Goal: Task Accomplishment & Management: Complete application form

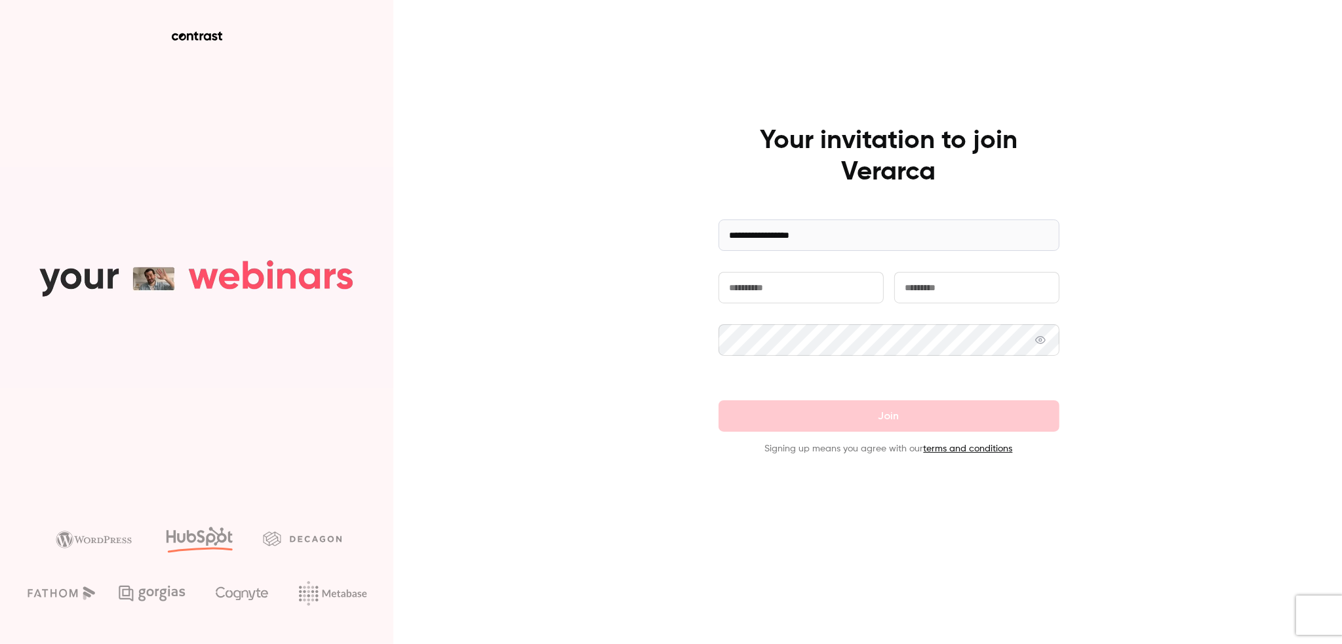
click at [782, 290] on input "text" at bounding box center [801, 287] width 165 height 31
type input "*"
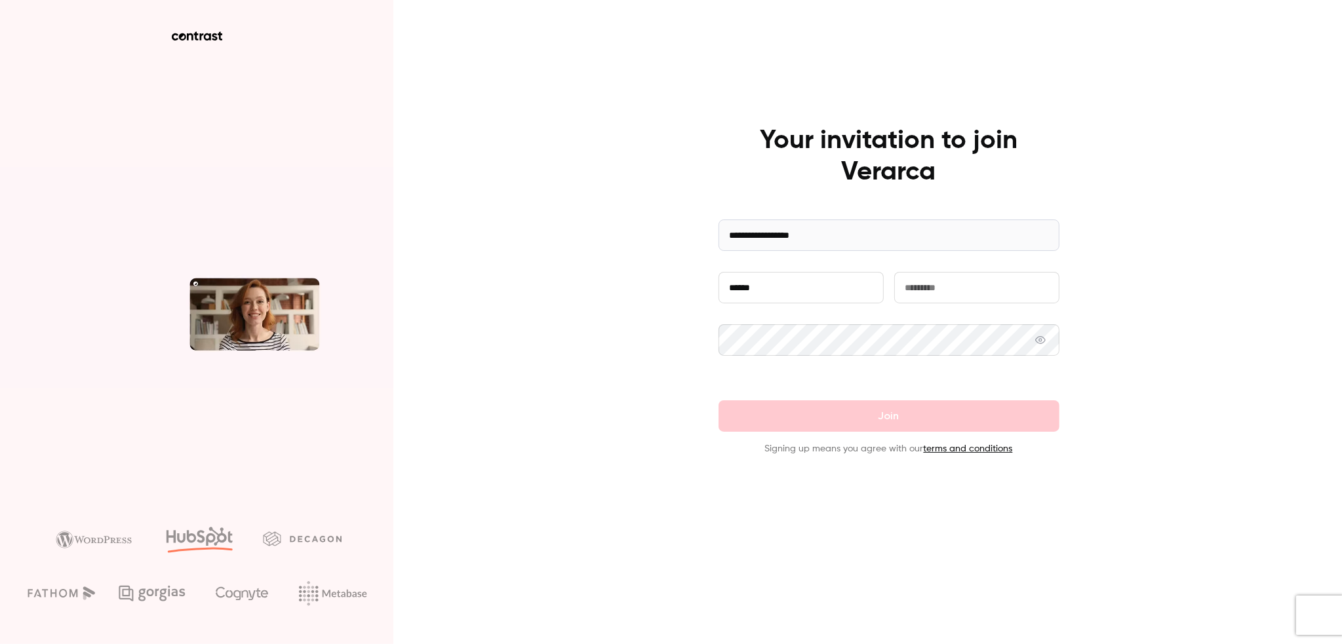
type input "******"
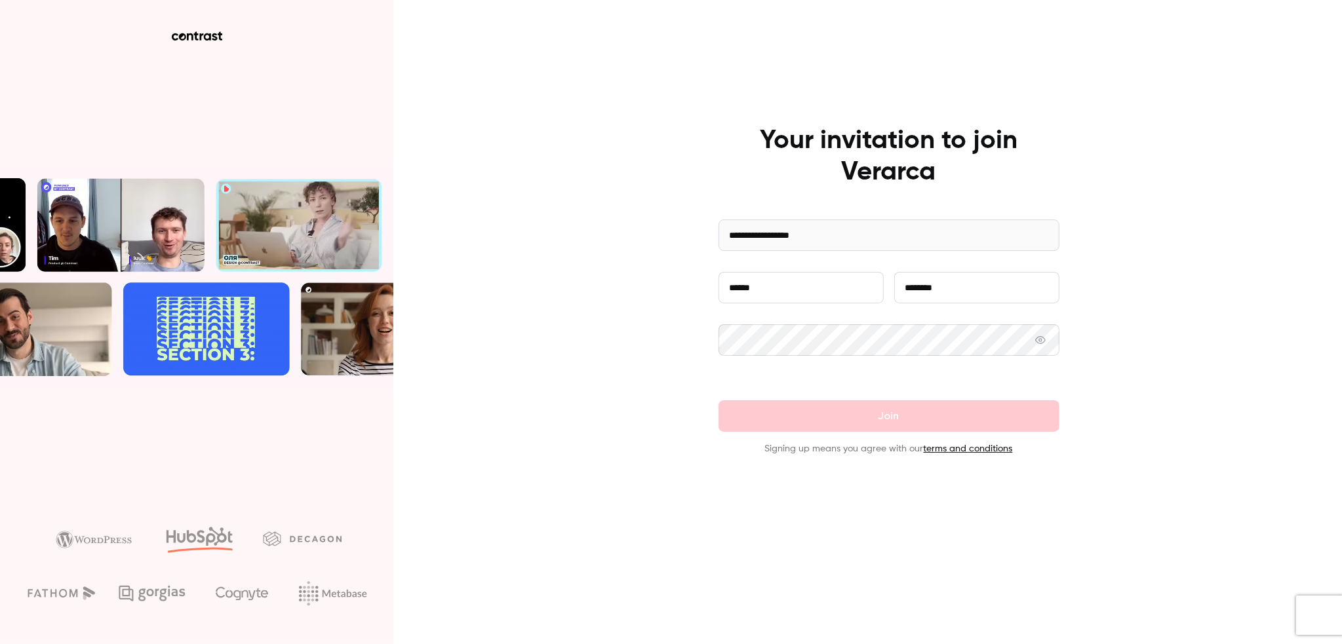
type input "********"
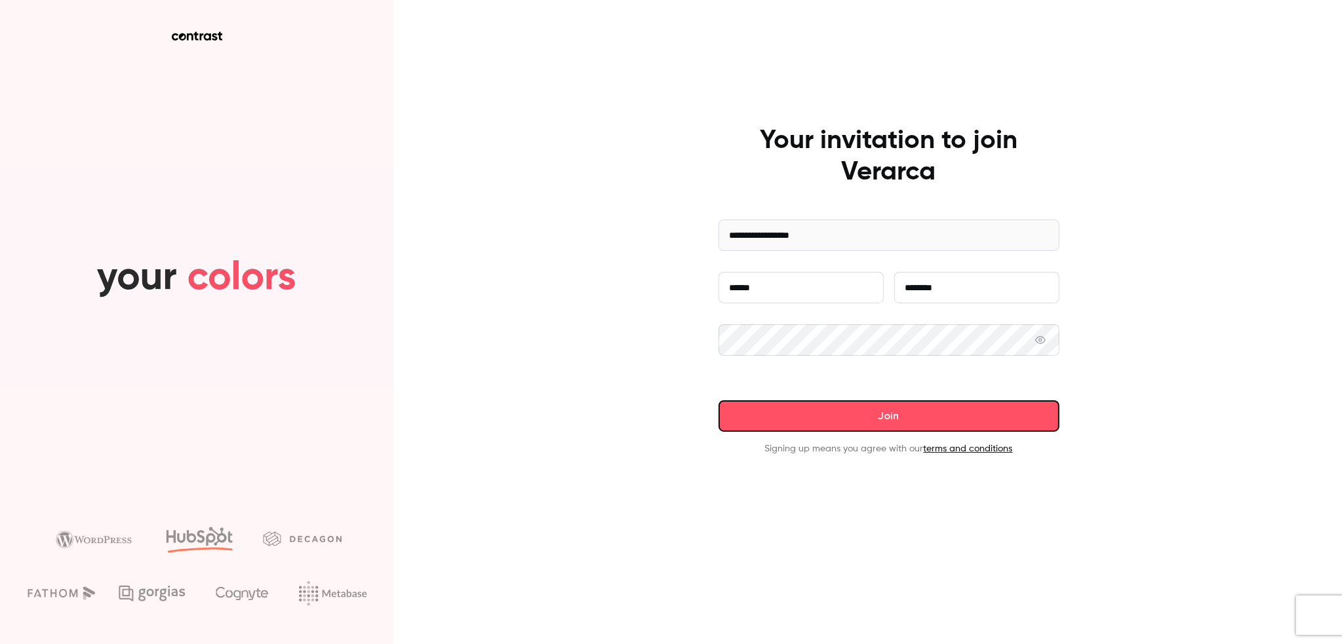
click at [920, 414] on button "Join" at bounding box center [889, 416] width 341 height 31
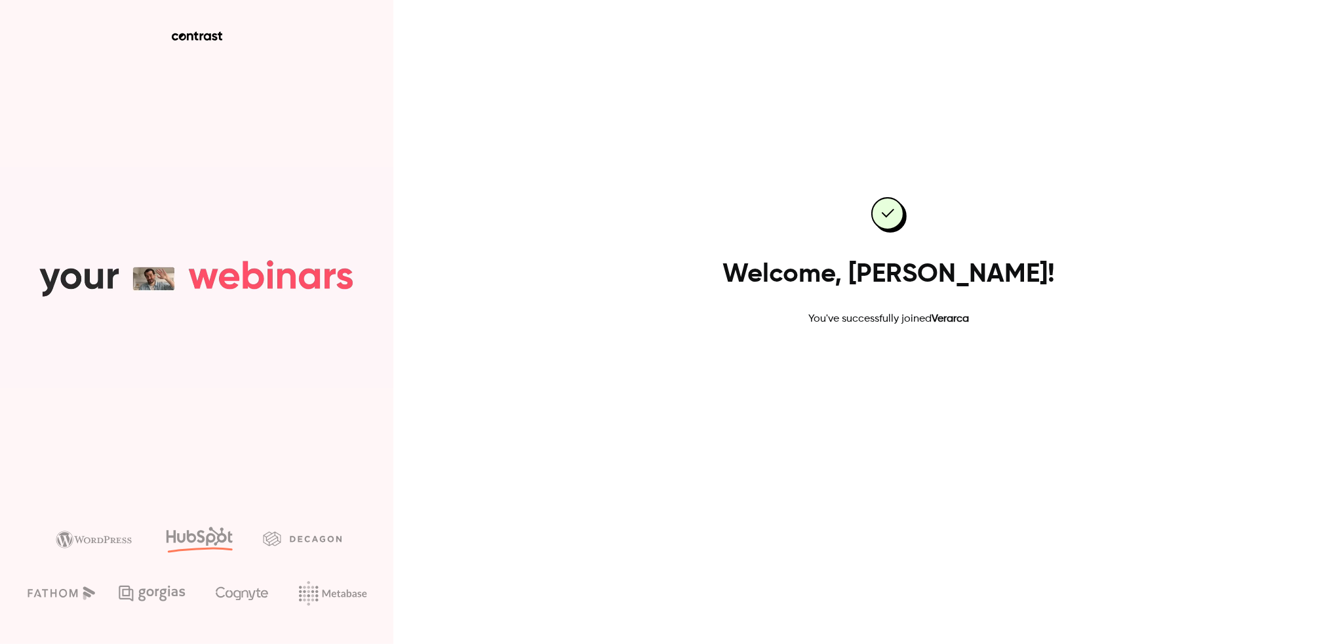
click at [888, 364] on link "Go to dashboard" at bounding box center [888, 368] width 111 height 31
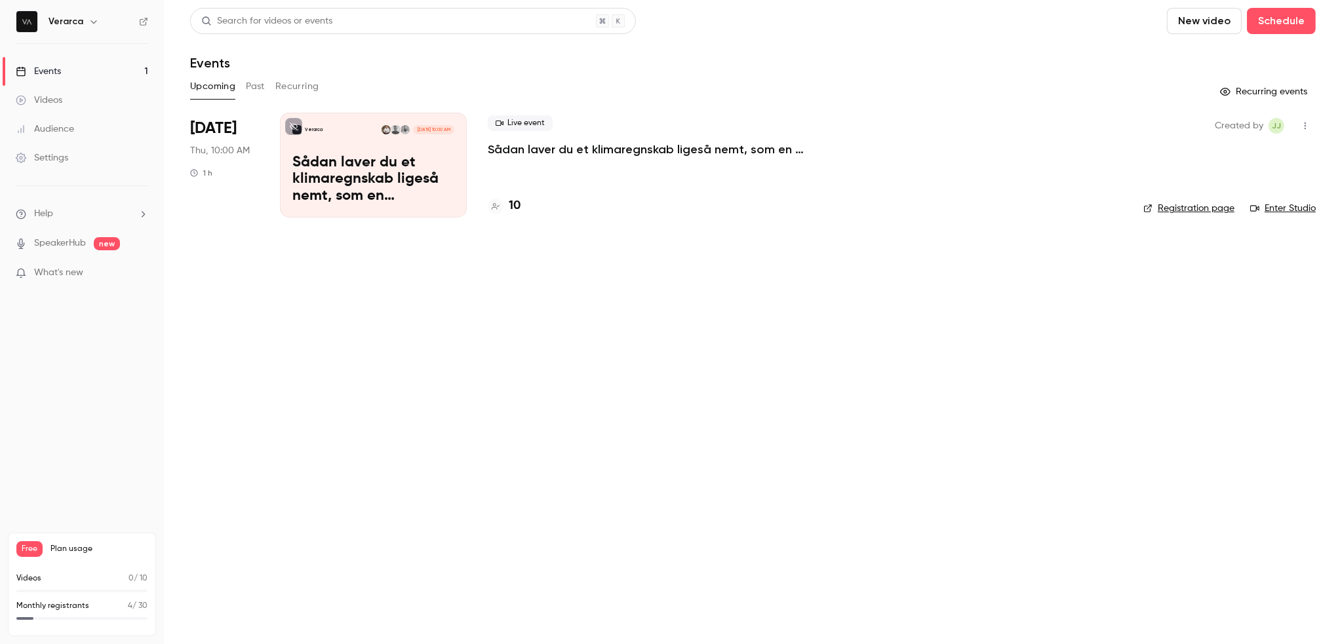
click at [344, 186] on p "Sådan laver du et klimaregnskab ligeså nemt, som en resultatopgørelse" at bounding box center [373, 180] width 162 height 50
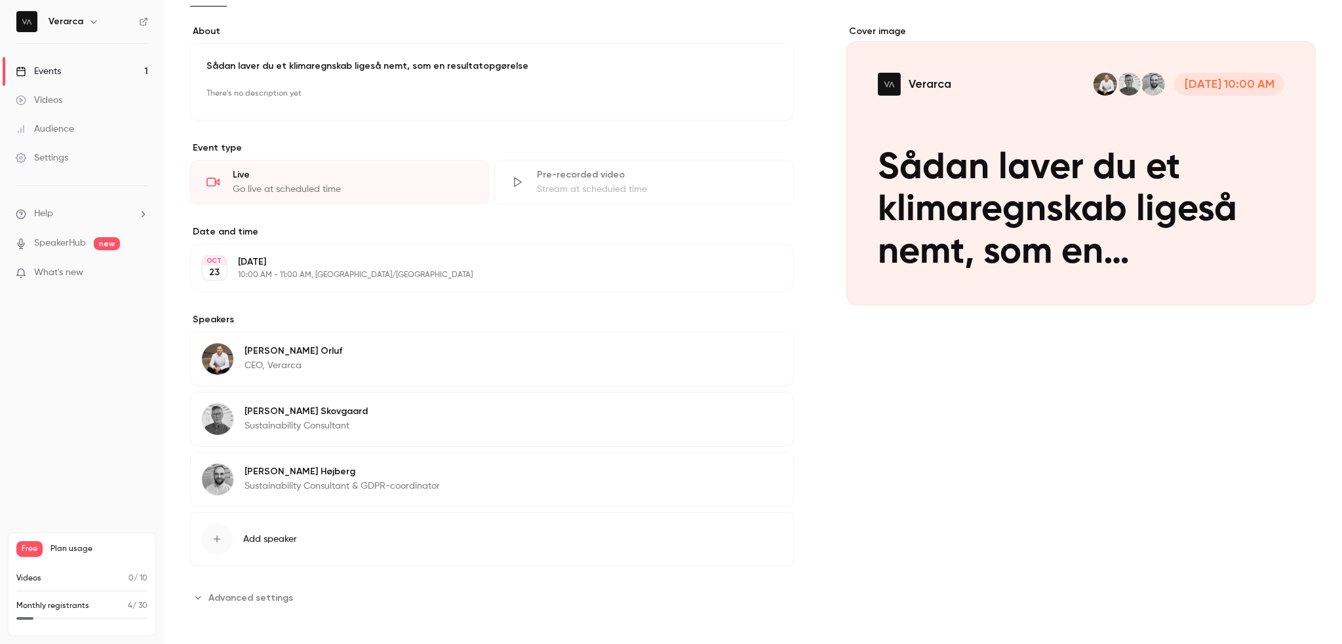
scroll to position [228, 0]
click at [376, 413] on div "[PERSON_NAME] Sustainability Consultant Edit" at bounding box center [492, 418] width 604 height 55
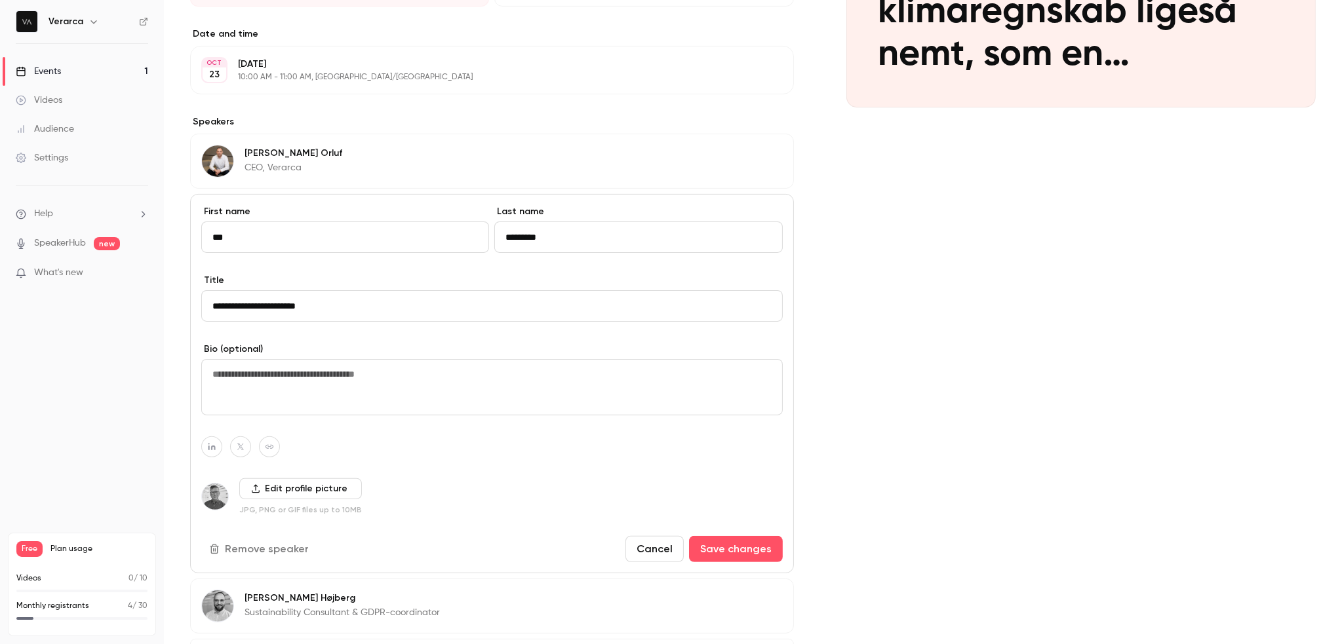
scroll to position [490, 0]
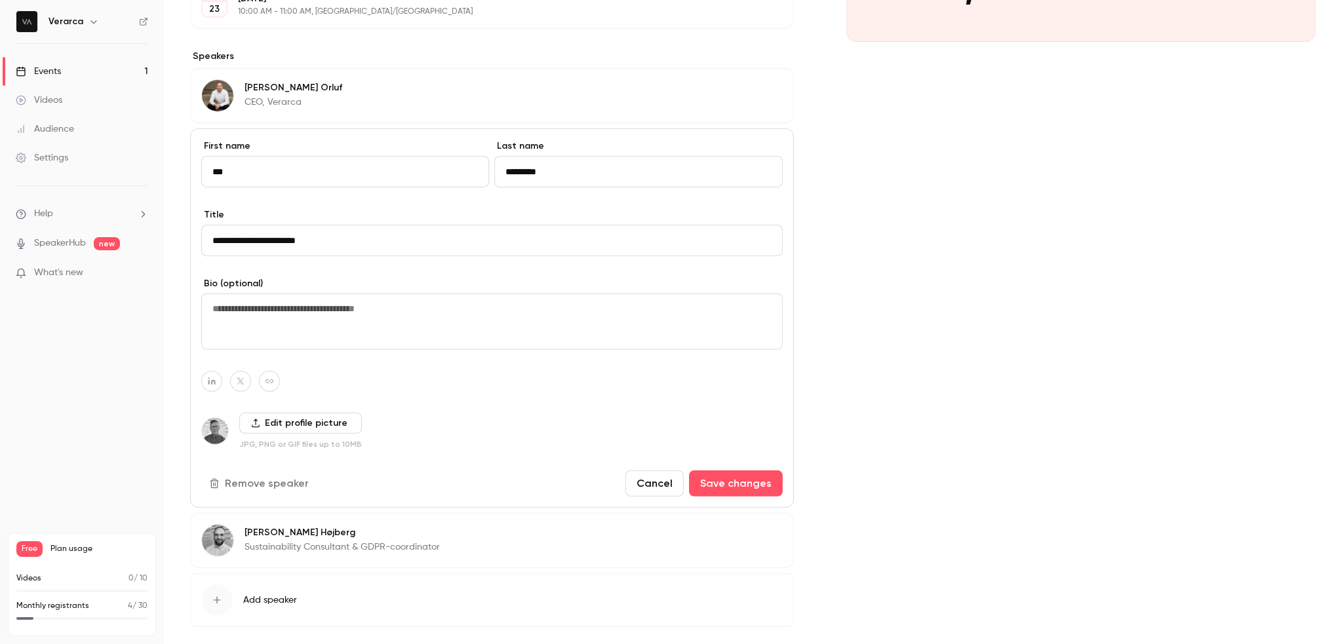
click at [435, 541] on p "Sustainability Consultant & GDPR-coordinator" at bounding box center [342, 547] width 195 height 13
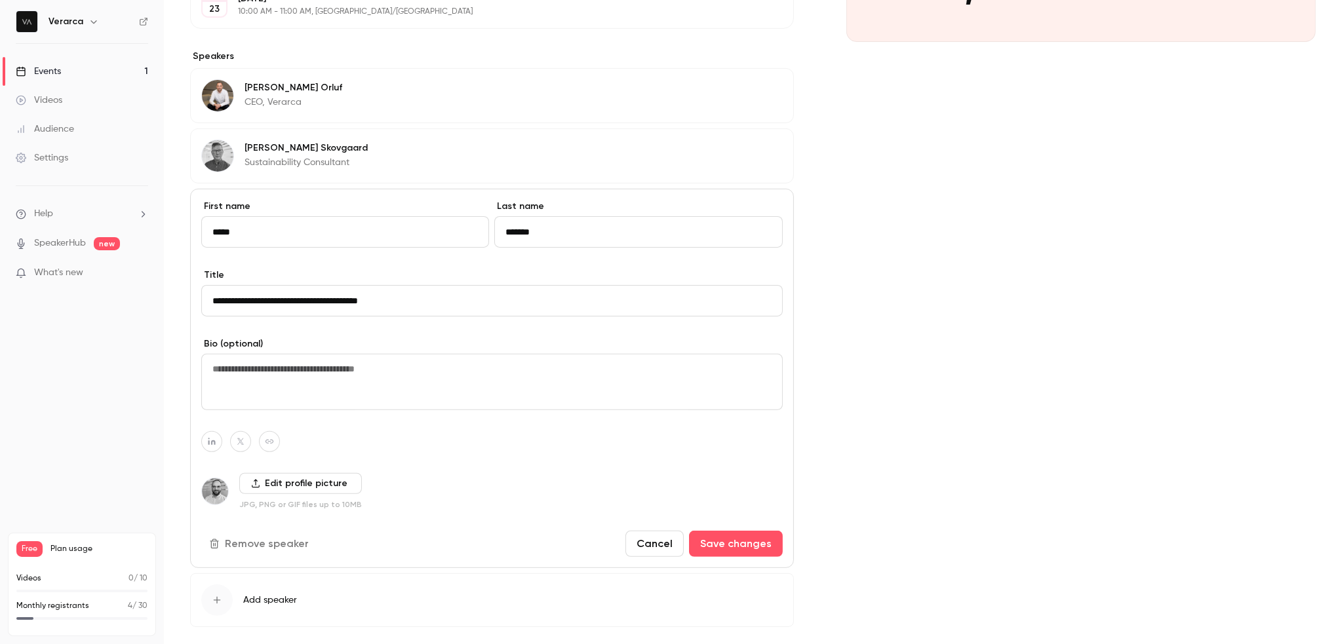
click at [212, 479] on img at bounding box center [215, 492] width 26 height 26
click at [226, 504] on div "Edit profile picture JPG, PNG or GIF files up to 10MB" at bounding box center [492, 491] width 582 height 37
click at [267, 497] on div "Edit profile picture JPG, PNG or GIF files up to 10MB" at bounding box center [300, 491] width 123 height 37
click at [266, 506] on p "JPG, PNG or GIF files up to 10MB" at bounding box center [300, 505] width 123 height 10
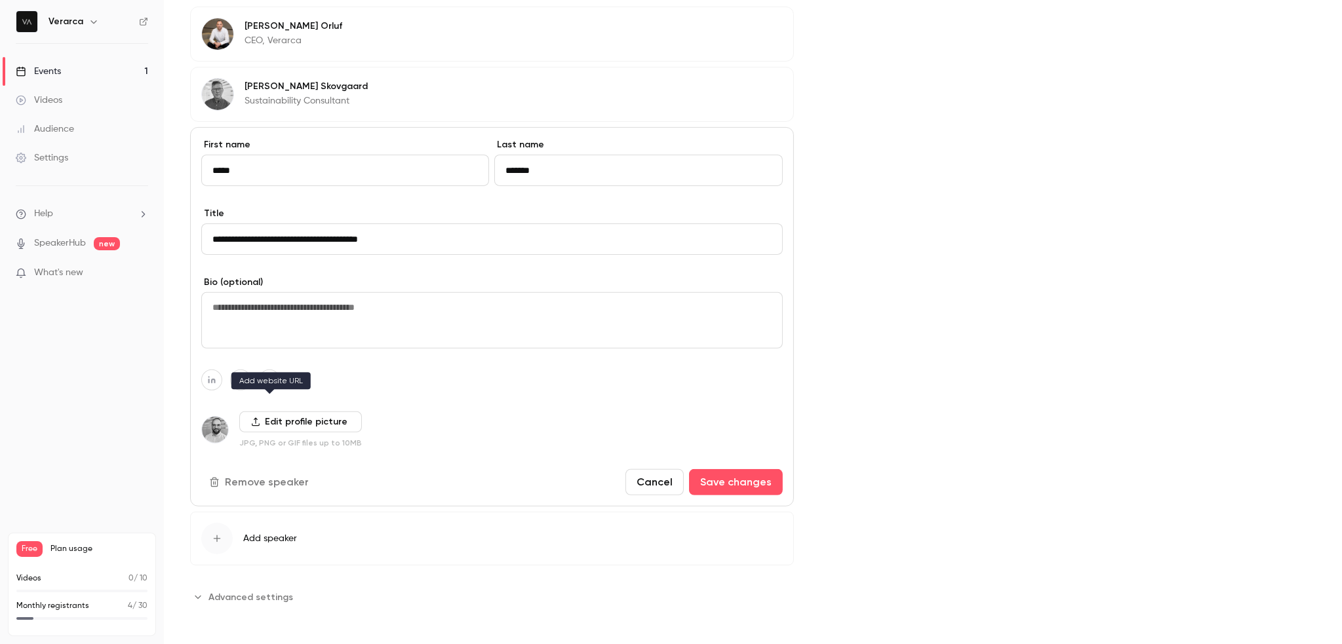
scroll to position [290, 0]
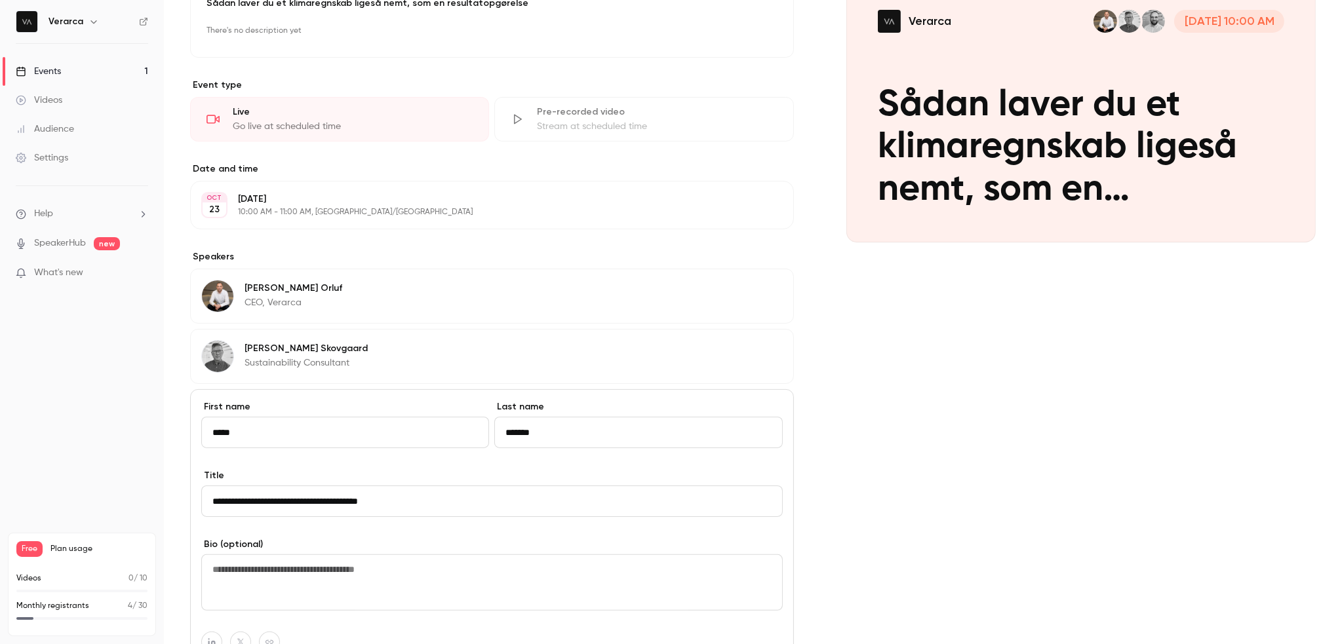
click at [296, 353] on div "[PERSON_NAME] Sustainability Consultant" at bounding box center [306, 355] width 123 height 31
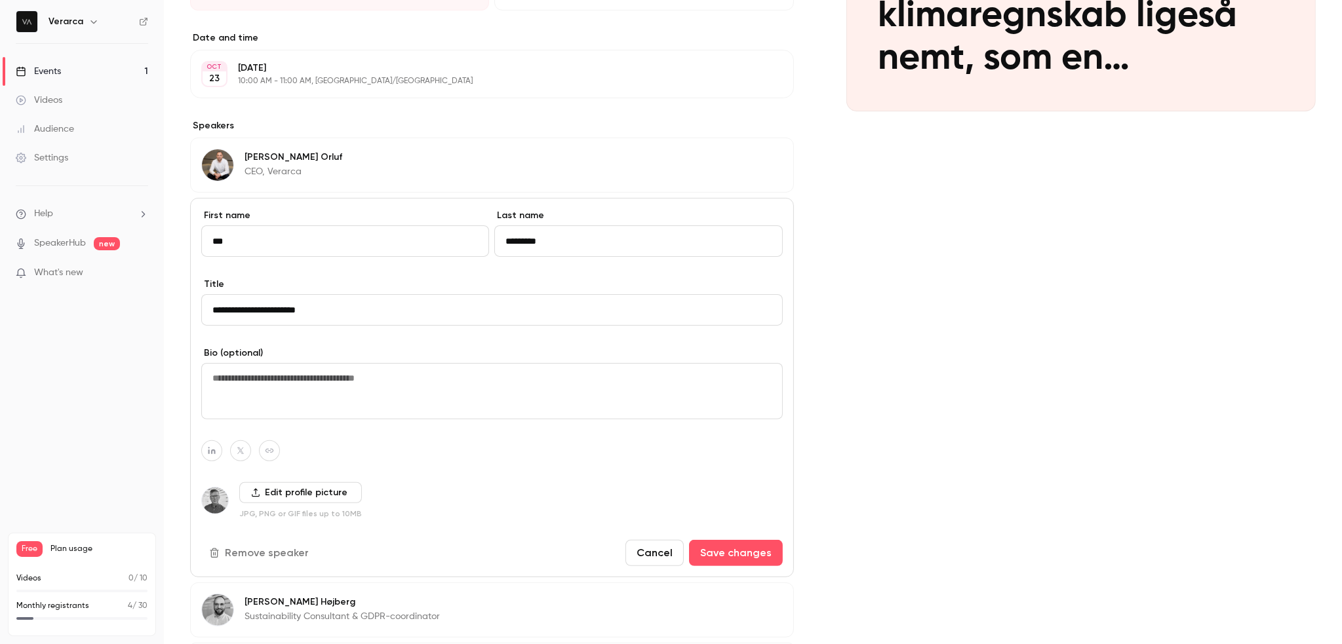
scroll to position [486, 0]
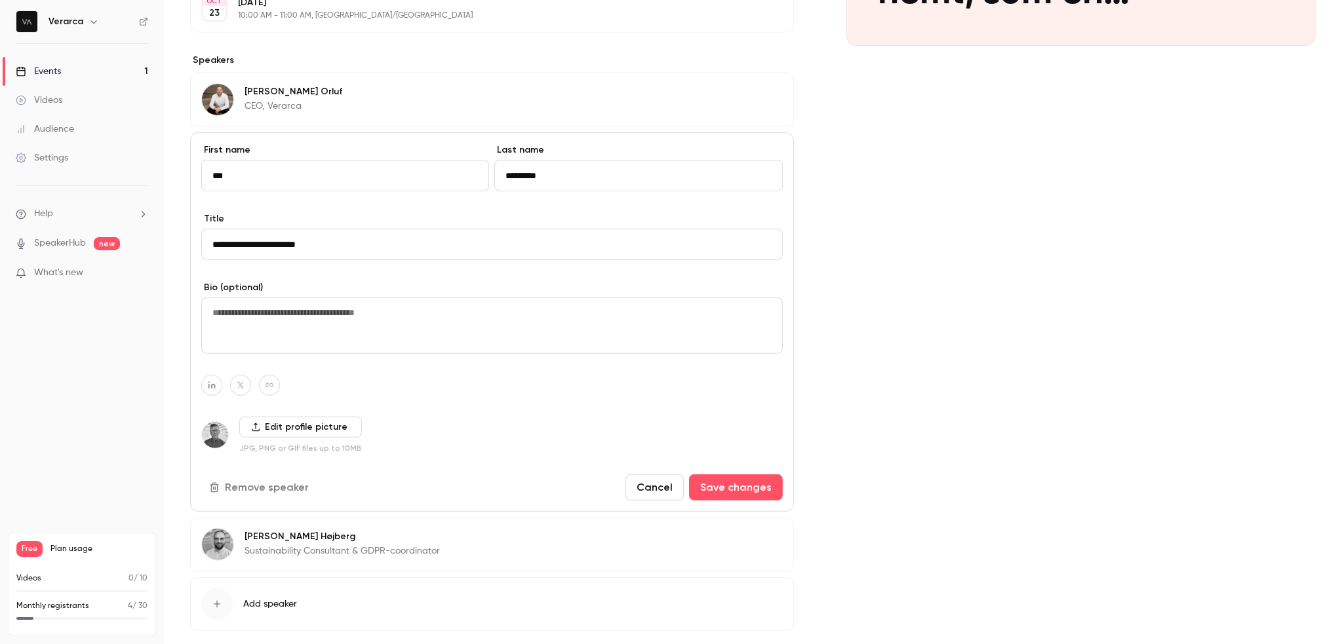
click at [288, 545] on p "Sustainability Consultant & GDPR-coordinator" at bounding box center [342, 551] width 195 height 13
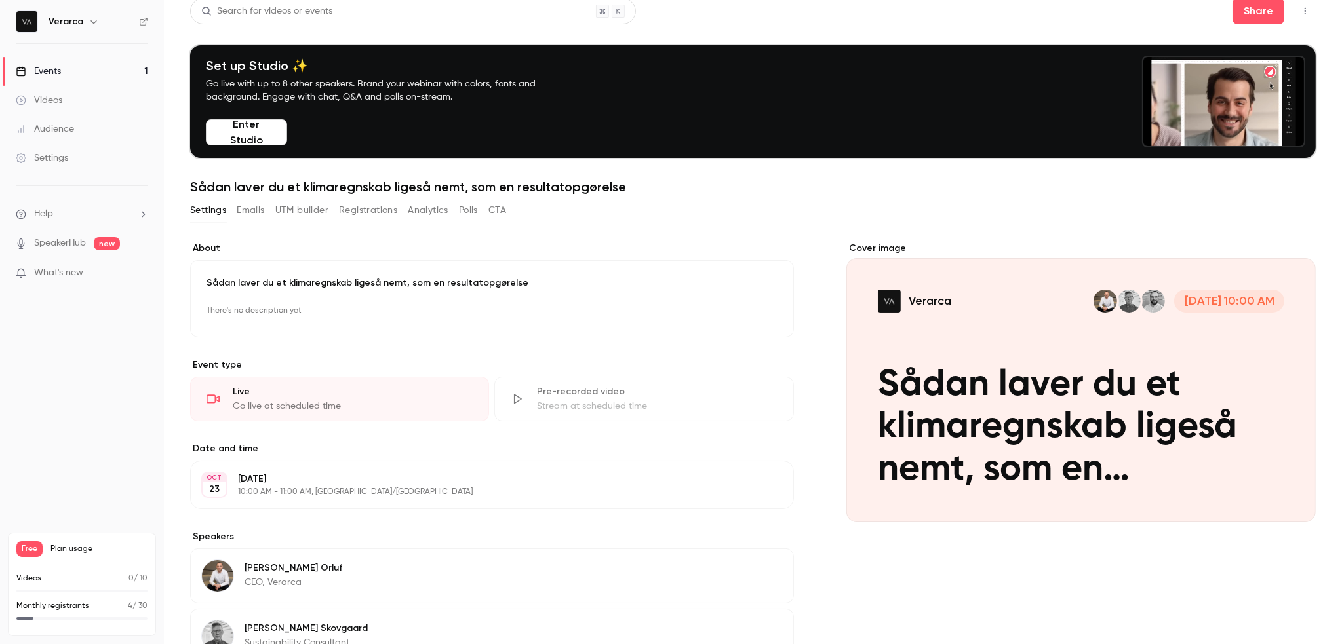
scroll to position [0, 0]
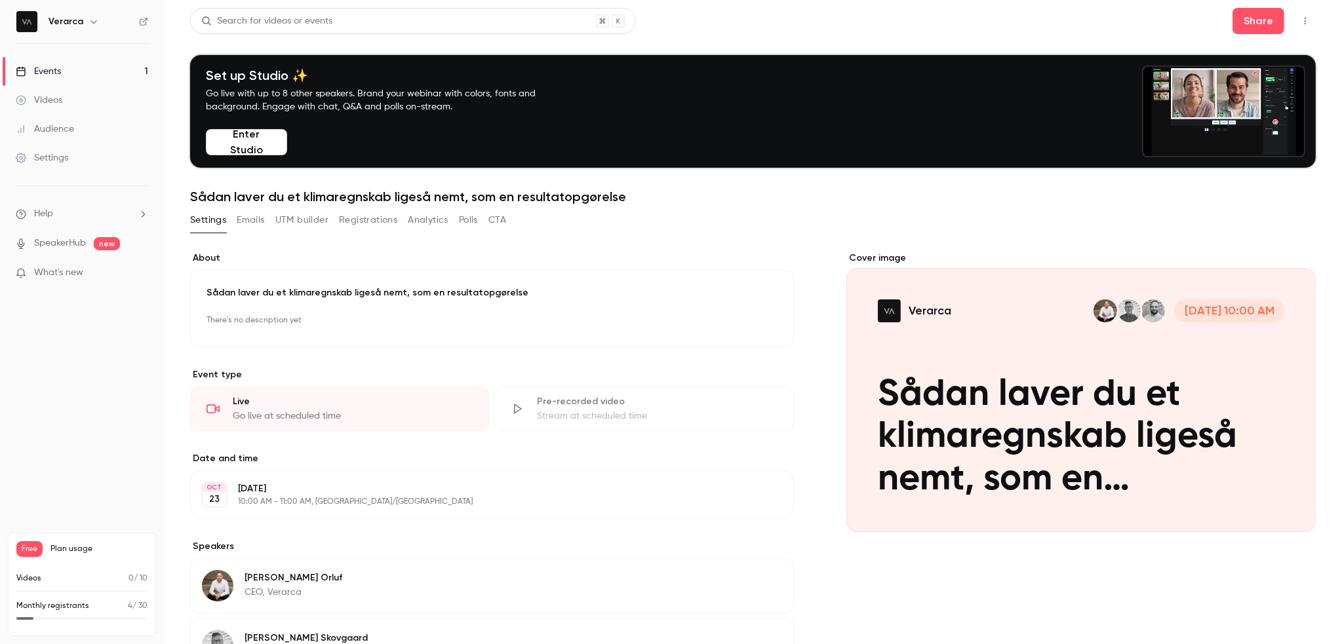
click at [70, 81] on link "Events 1" at bounding box center [82, 71] width 164 height 29
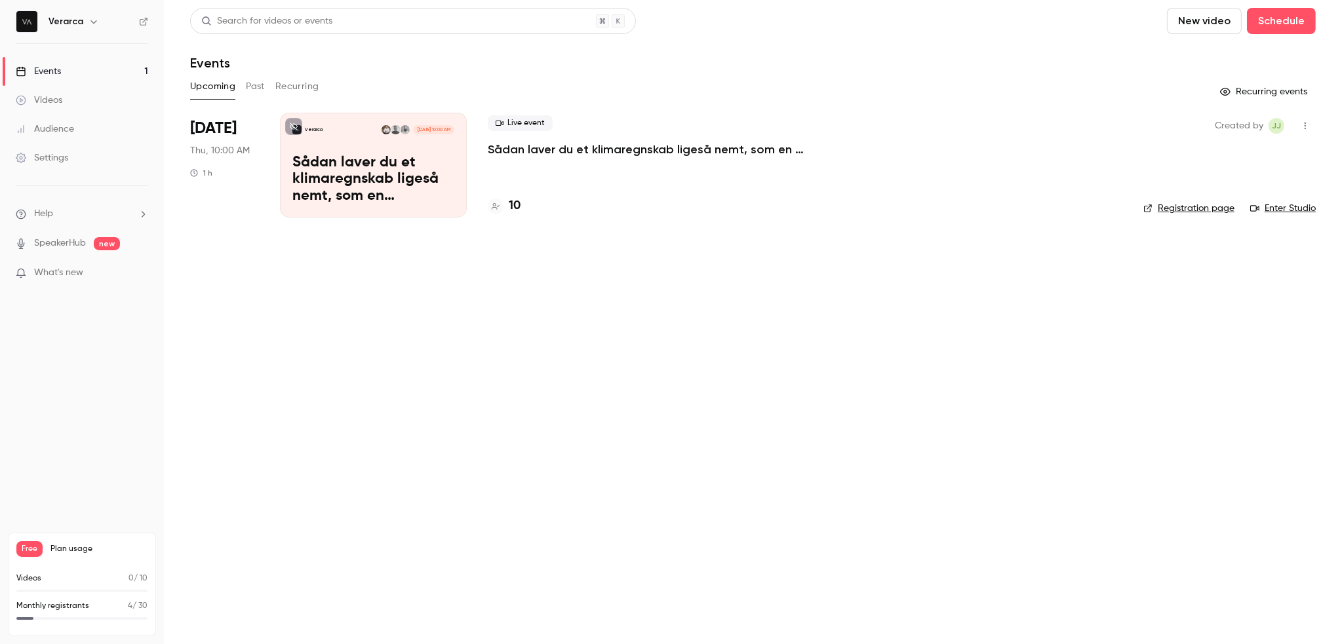
click at [422, 164] on p "Sådan laver du et klimaregnskab ligeså nemt, som en resultatopgørelse" at bounding box center [373, 180] width 162 height 50
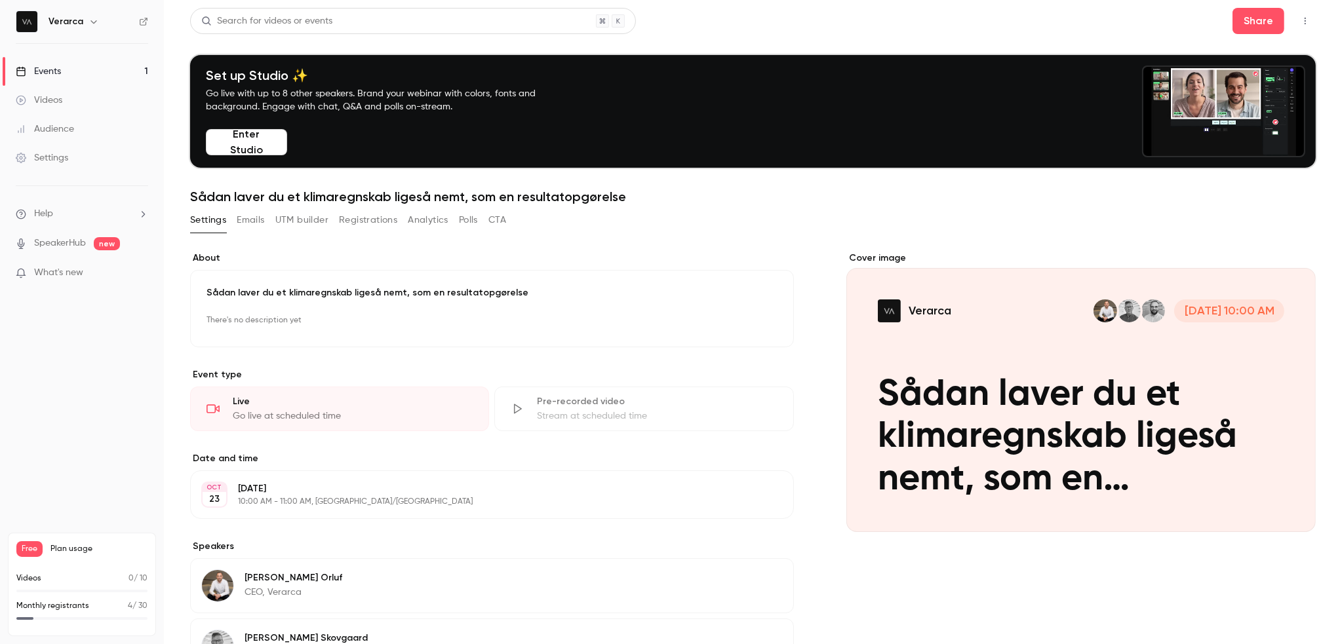
click at [256, 225] on button "Emails" at bounding box center [251, 220] width 28 height 21
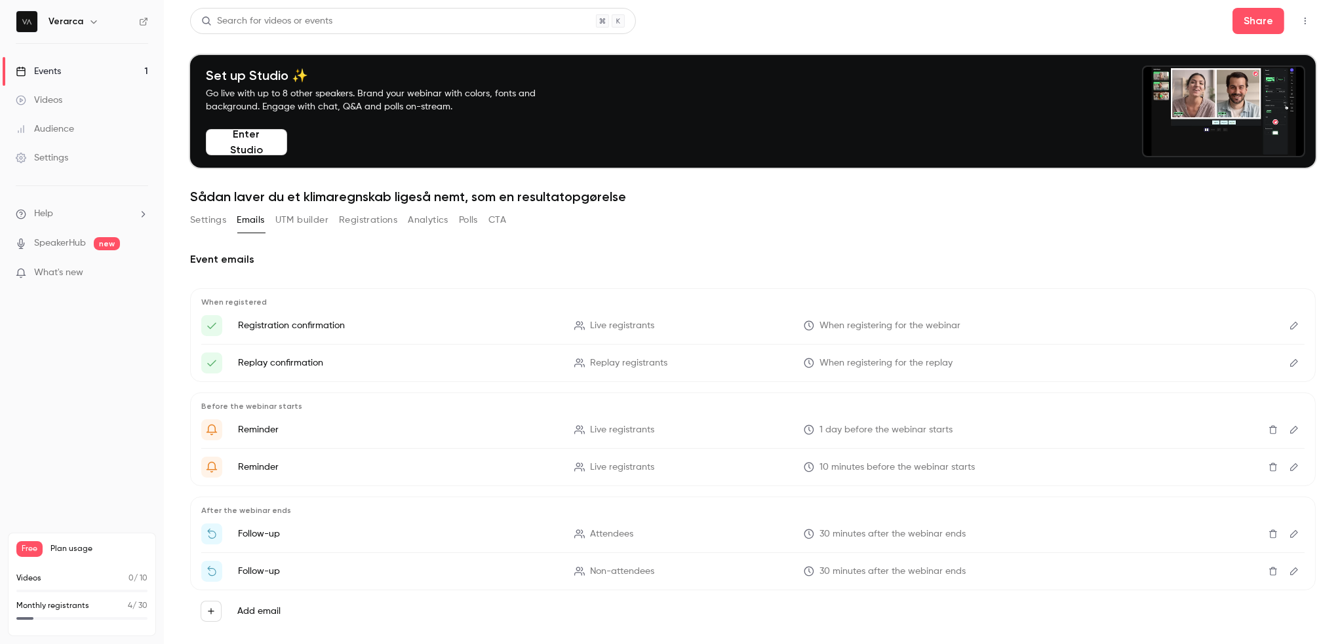
scroll to position [21, 0]
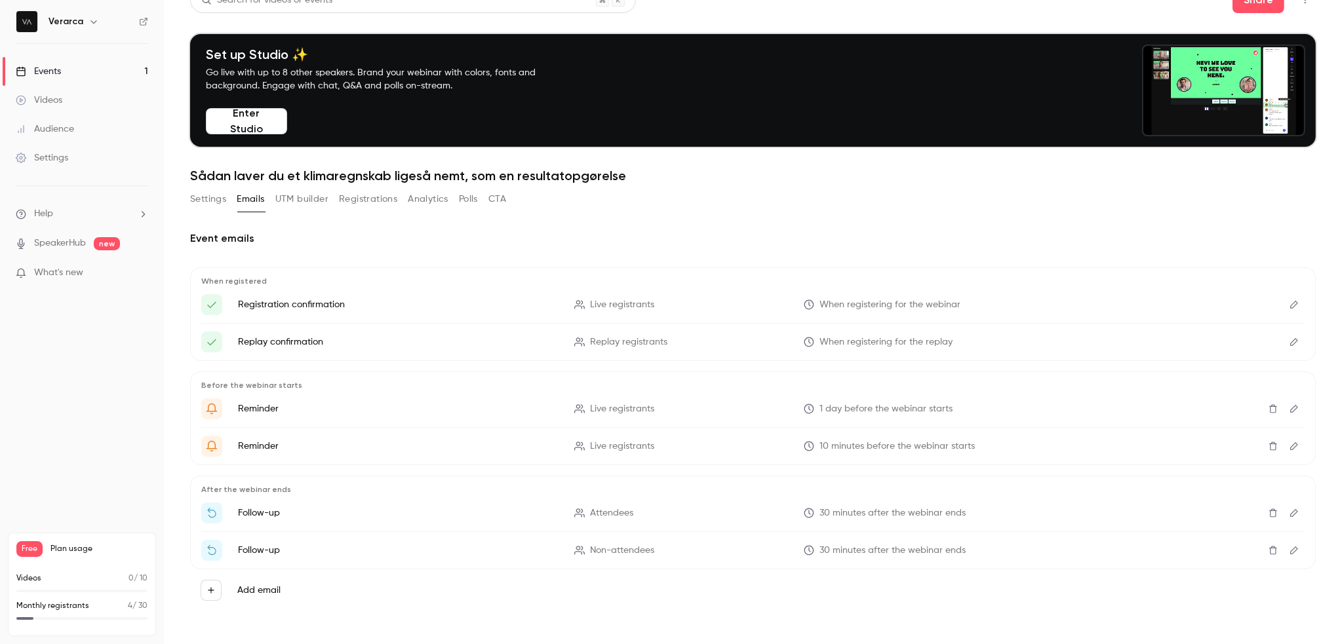
click at [300, 199] on button "UTM builder" at bounding box center [301, 199] width 53 height 21
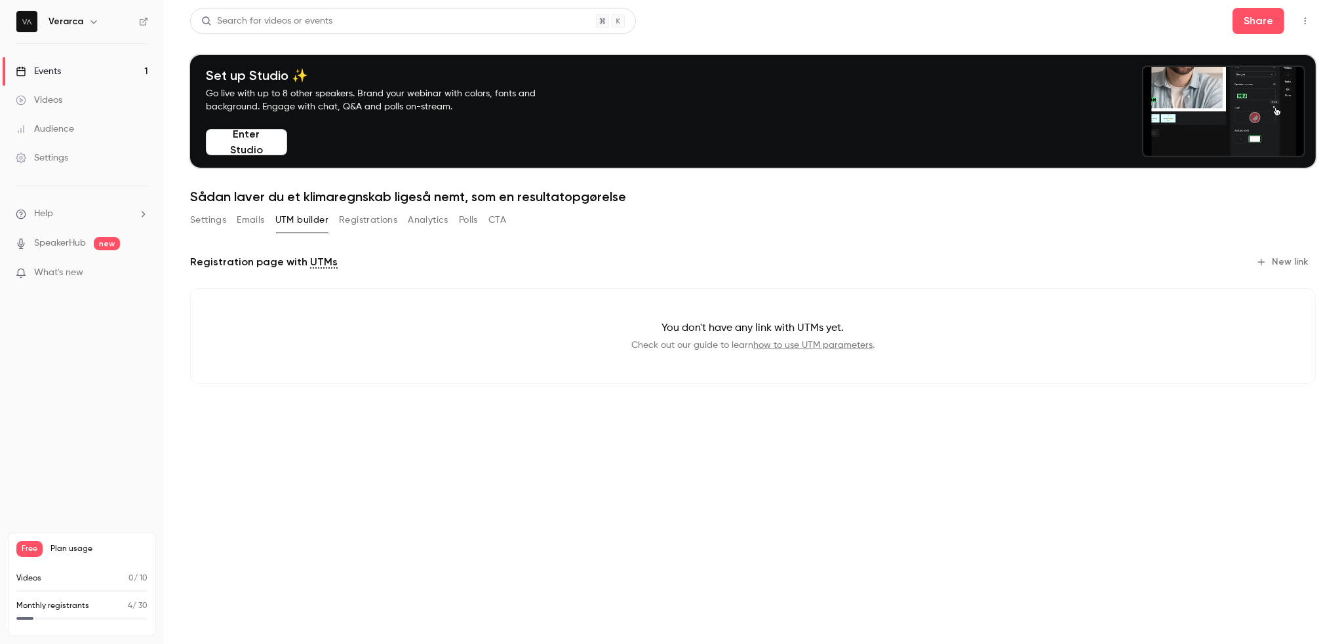
click at [375, 224] on button "Registrations" at bounding box center [368, 220] width 58 height 21
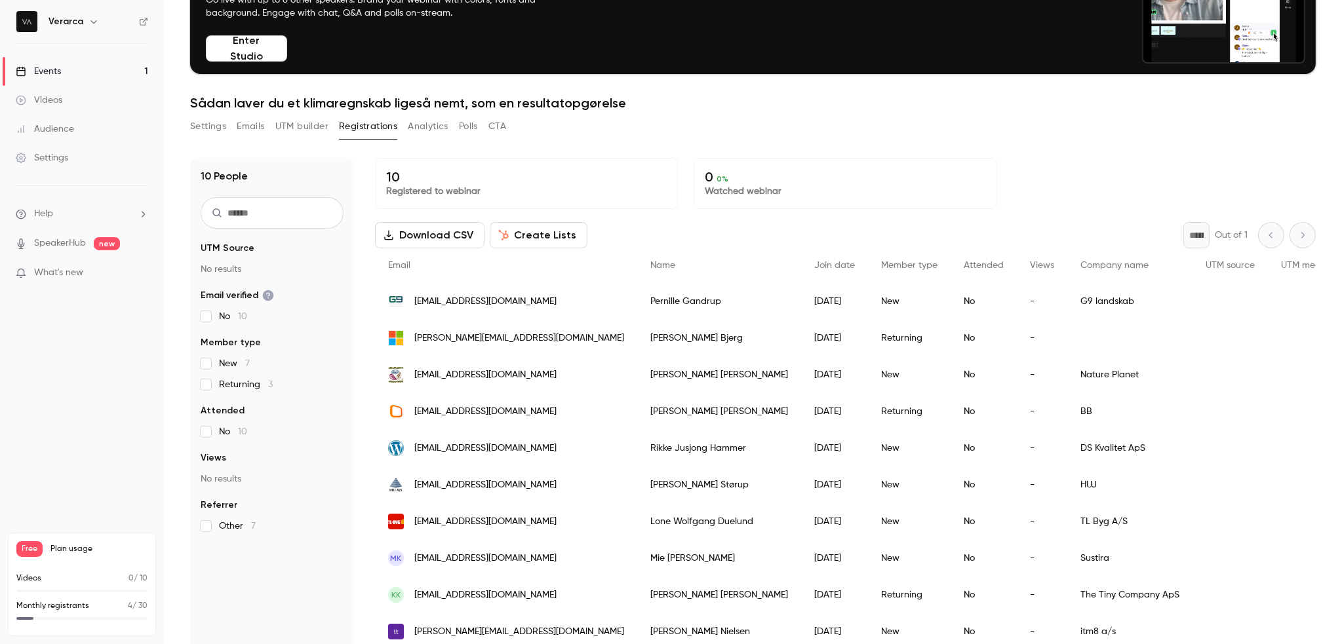
scroll to position [129, 0]
